Goal: Use online tool/utility: Utilize a website feature to perform a specific function

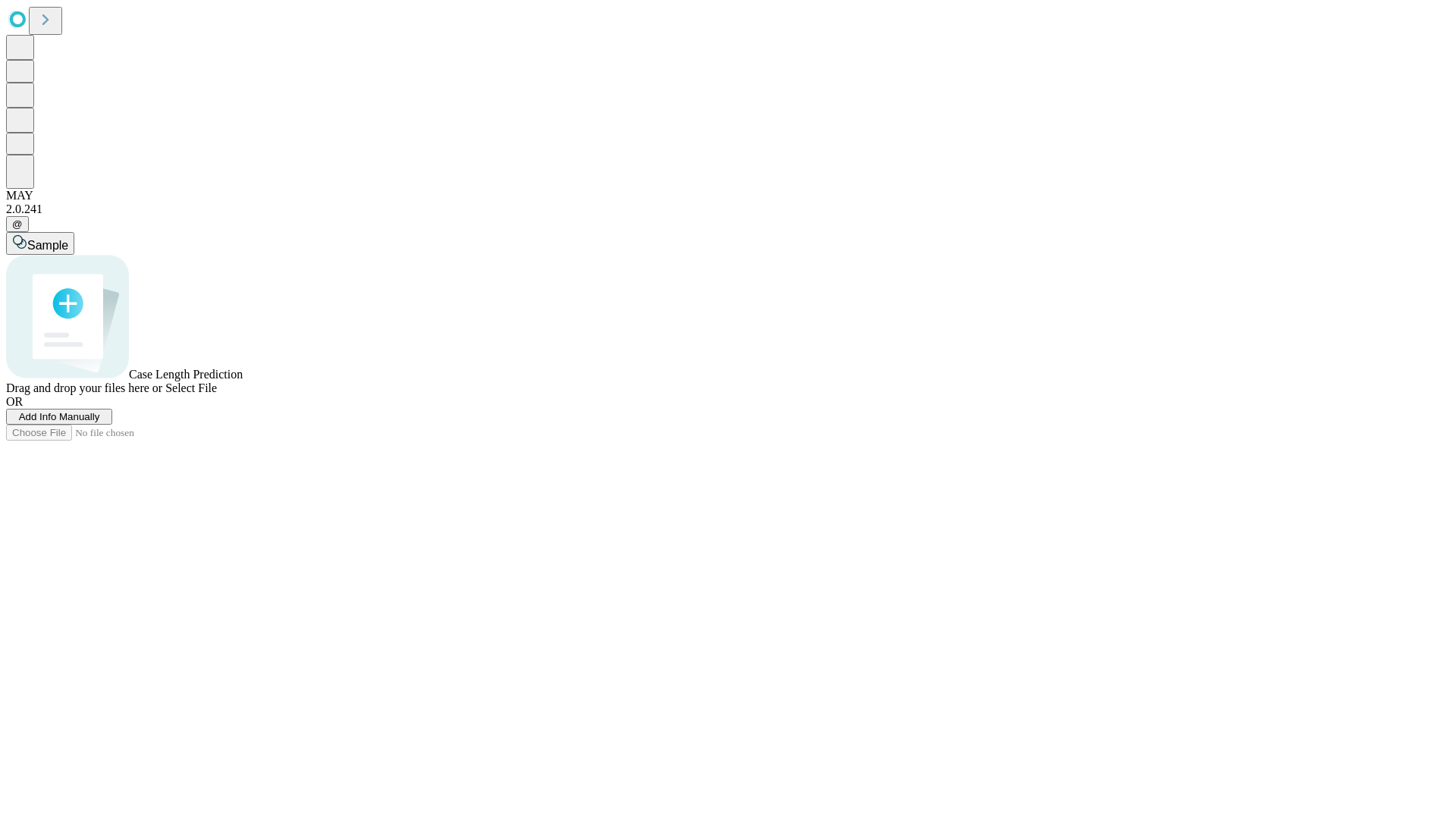
click at [217, 395] on span "Select File" at bounding box center [191, 388] width 52 height 13
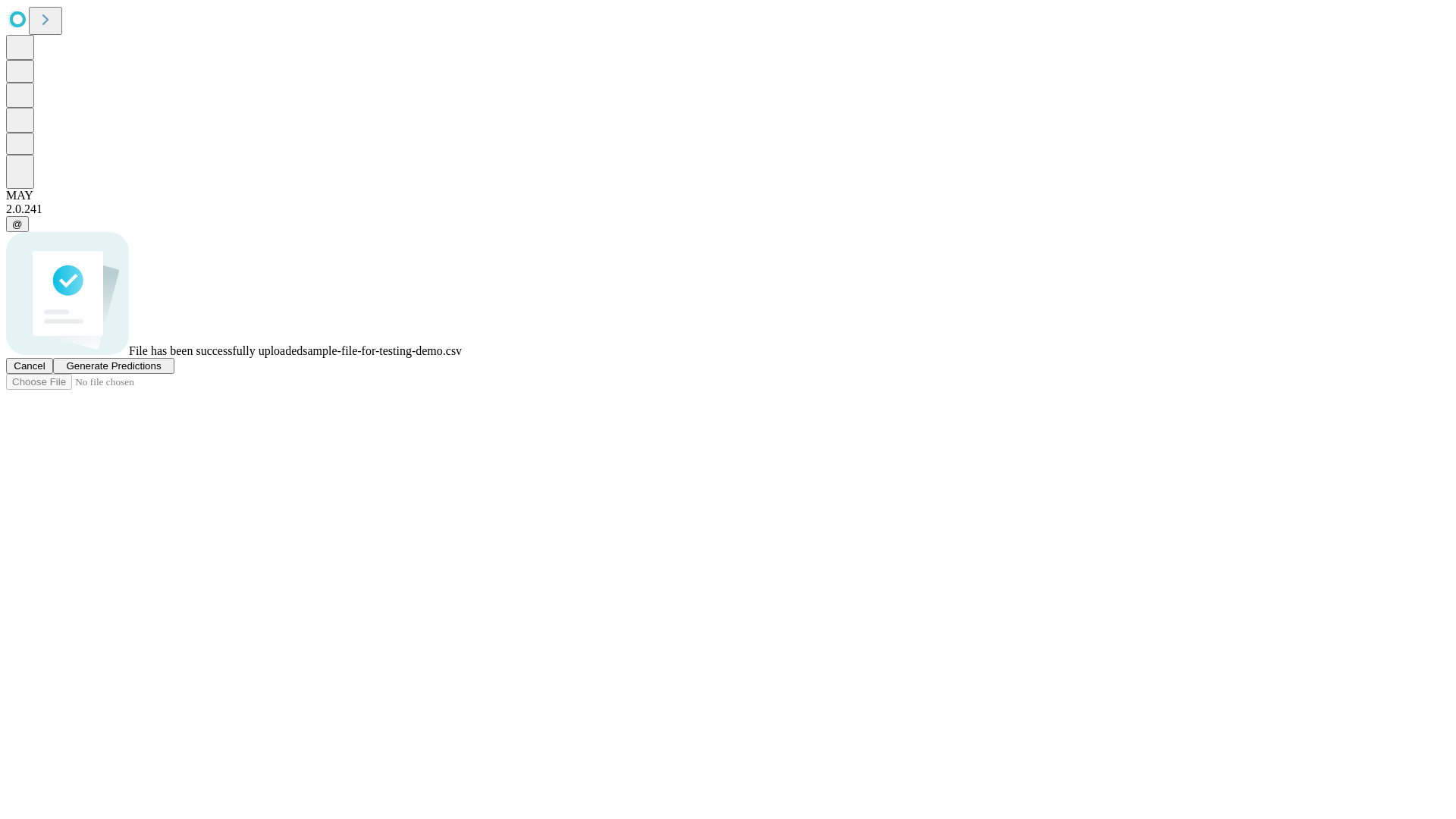
click at [161, 372] on span "Generate Predictions" at bounding box center [113, 365] width 95 height 11
